Goal: Find specific page/section: Find specific page/section

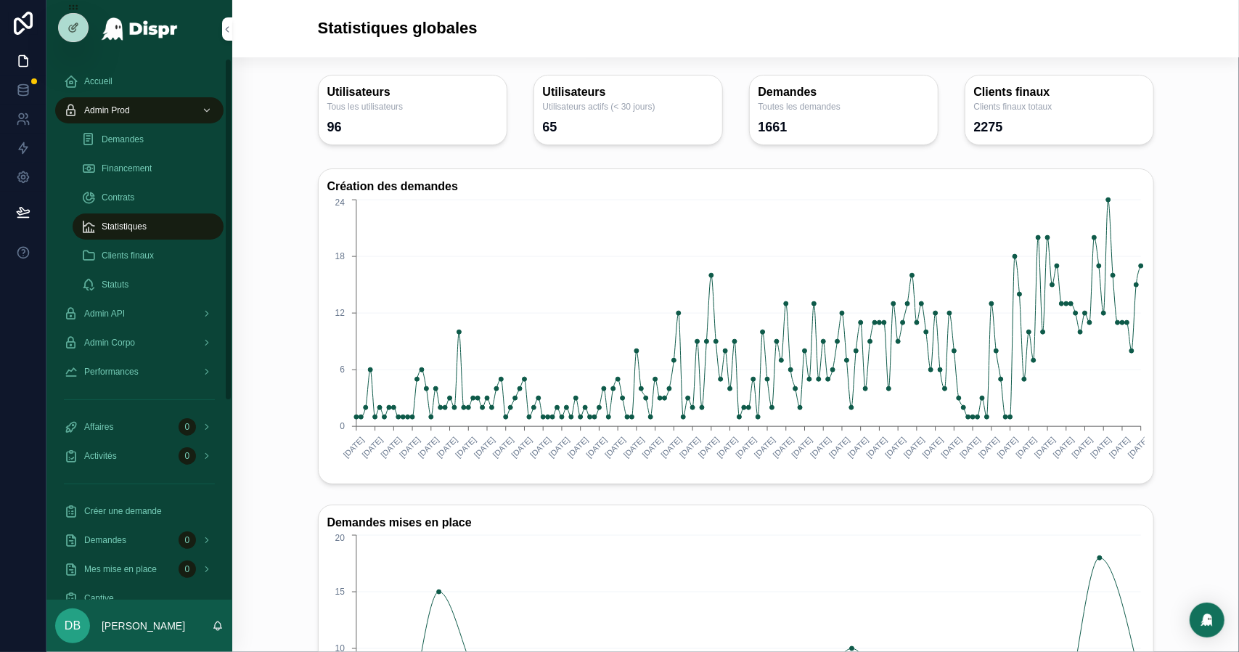
click at [145, 170] on span "Financement" at bounding box center [127, 169] width 50 height 12
